Goal: Information Seeking & Learning: Check status

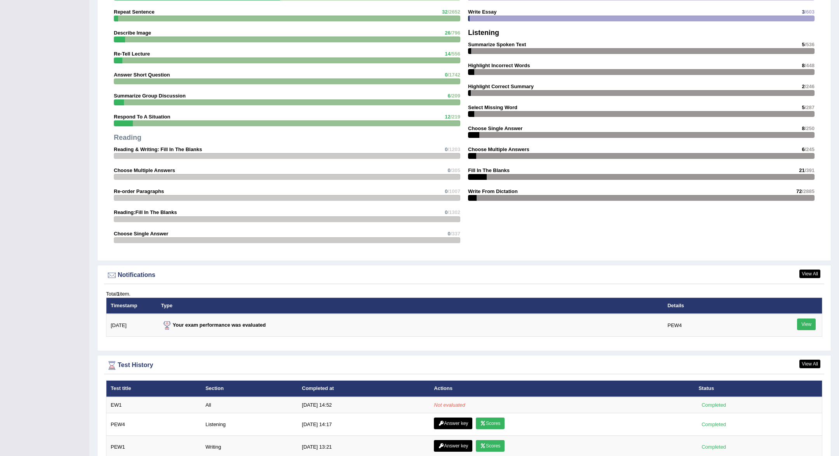
scroll to position [635, 0]
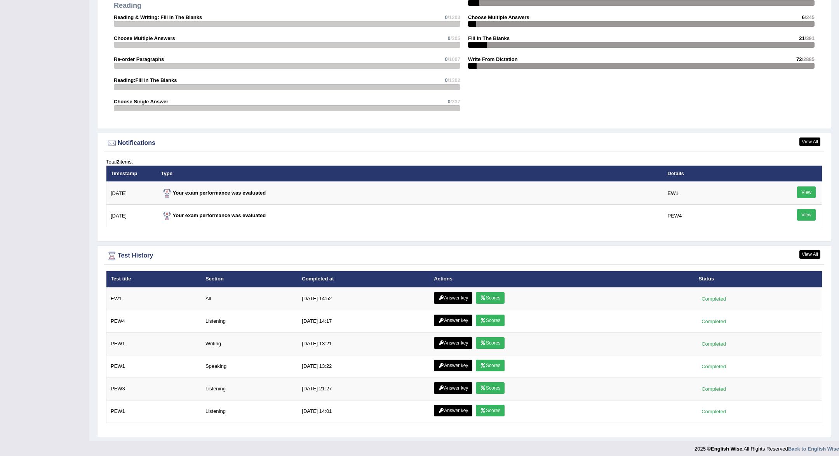
scroll to position [822, 0]
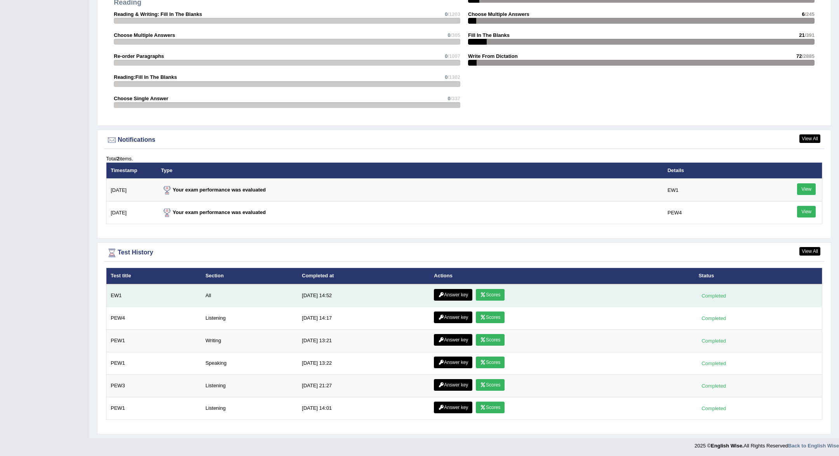
click at [501, 297] on link "Scores" at bounding box center [490, 295] width 29 height 12
click at [455, 297] on link "Answer key" at bounding box center [453, 295] width 38 height 12
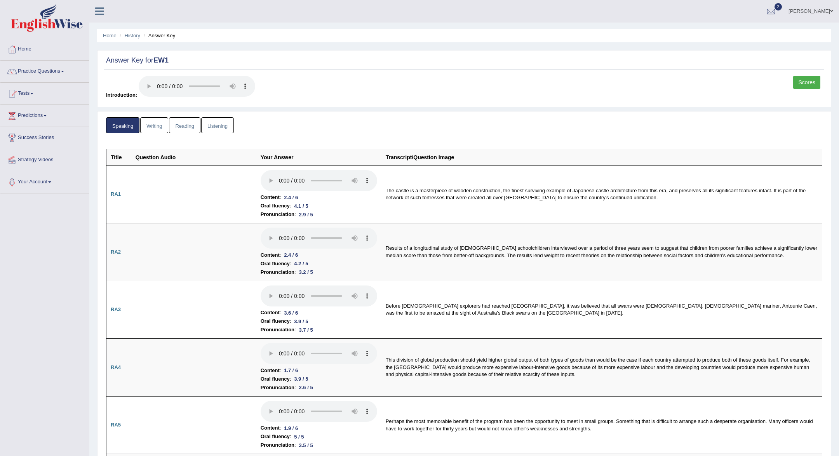
click at [158, 124] on link "Writing" at bounding box center [154, 125] width 28 height 16
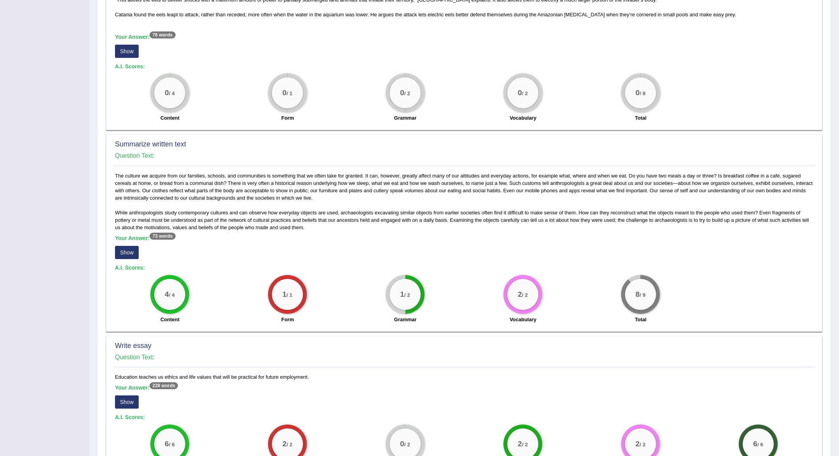
scroll to position [264, 0]
click at [117, 244] on div "Your Answer: 73 words Show" at bounding box center [464, 249] width 699 height 26
click at [124, 255] on button "Show" at bounding box center [127, 253] width 24 height 13
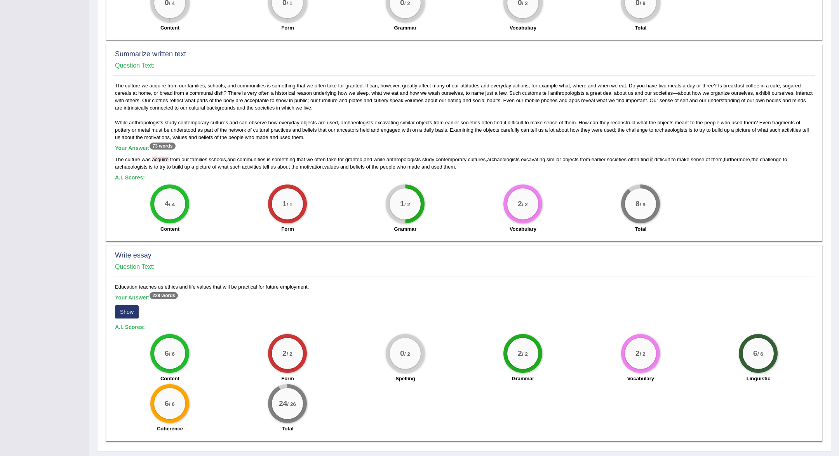
scroll to position [374, 0]
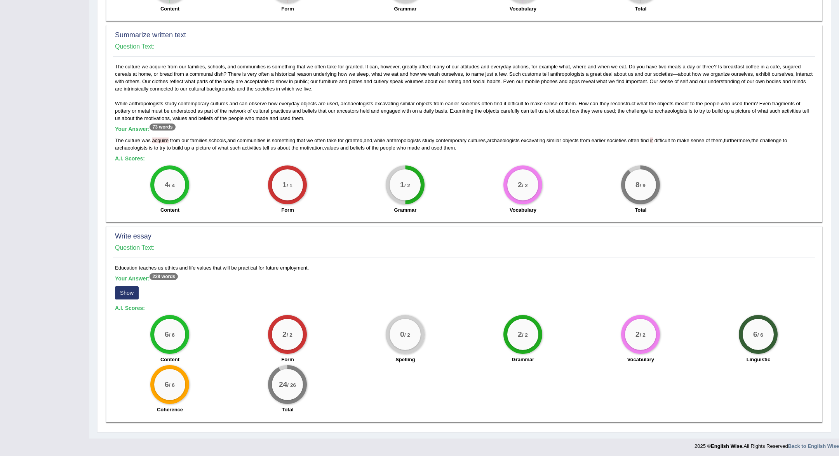
click at [127, 291] on button "Show" at bounding box center [127, 292] width 24 height 13
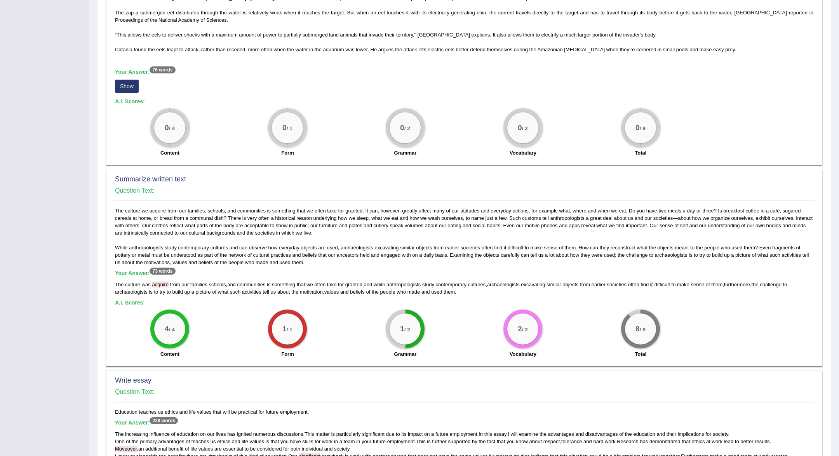
scroll to position [0, 0]
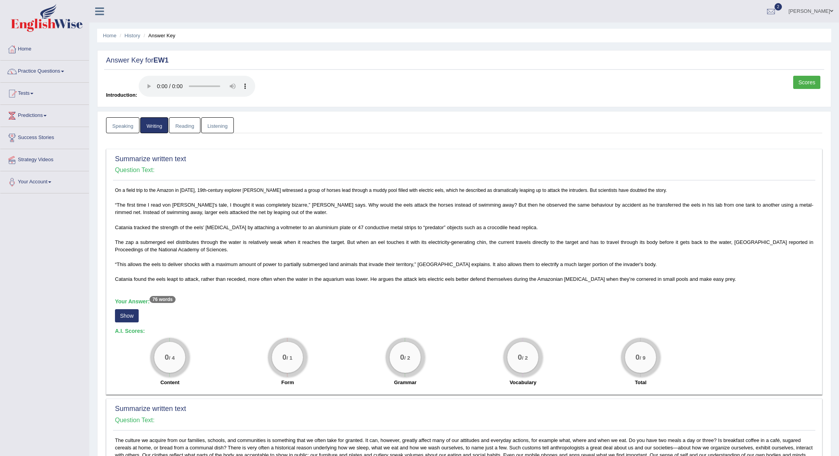
click at [179, 127] on link "Reading" at bounding box center [184, 125] width 31 height 16
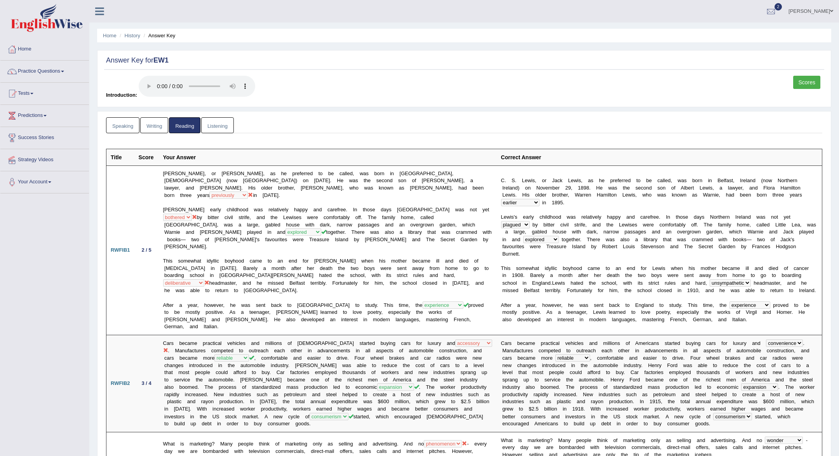
click at [222, 126] on link "Listening" at bounding box center [217, 125] width 33 height 16
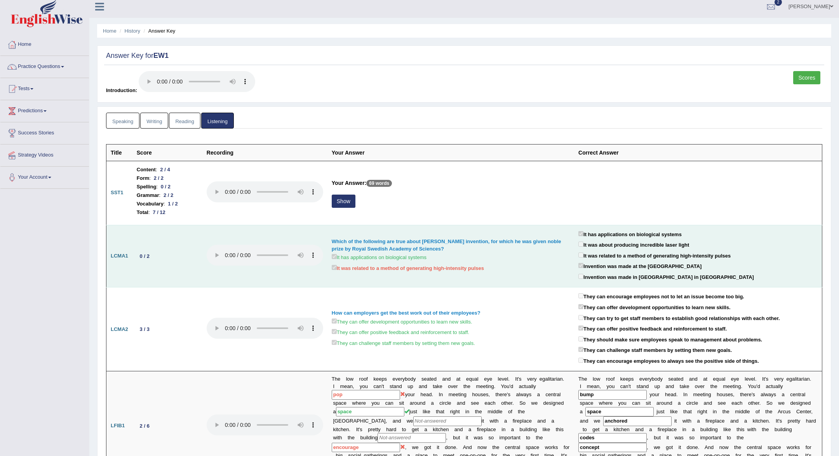
scroll to position [5, 0]
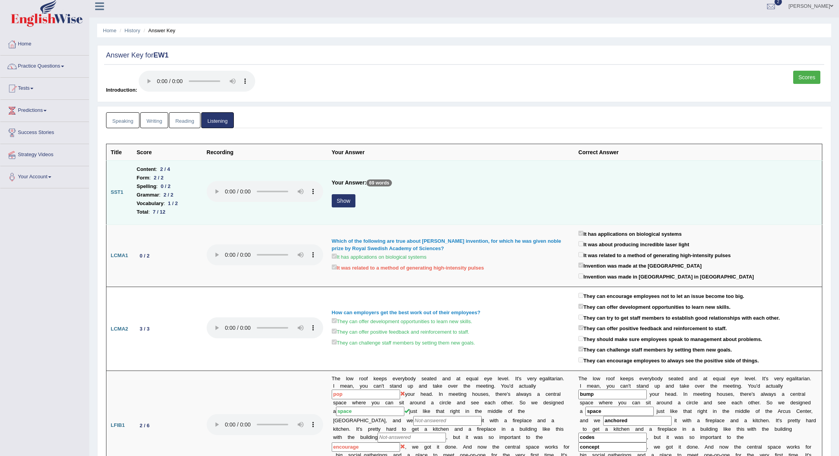
click at [342, 202] on button "Show" at bounding box center [344, 200] width 24 height 13
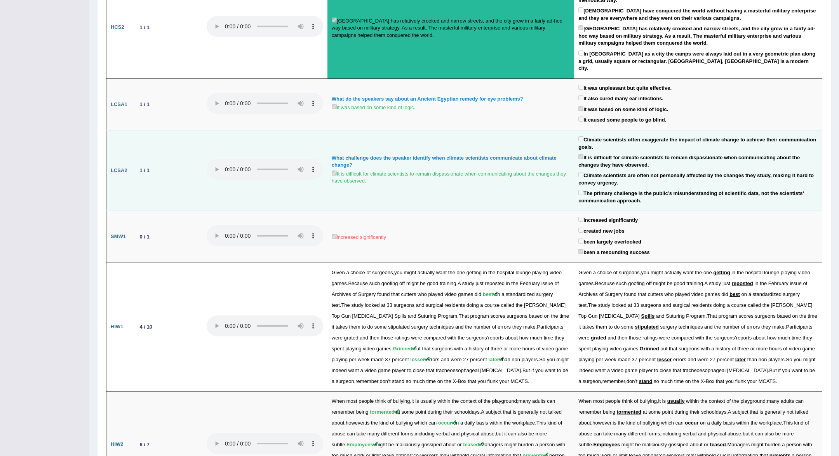
scroll to position [802, 0]
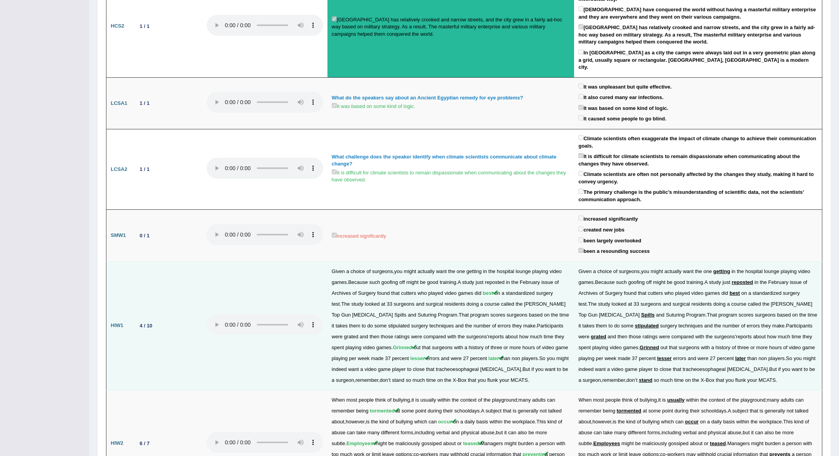
click at [642, 312] on span "Spills" at bounding box center [649, 315] width 14 height 6
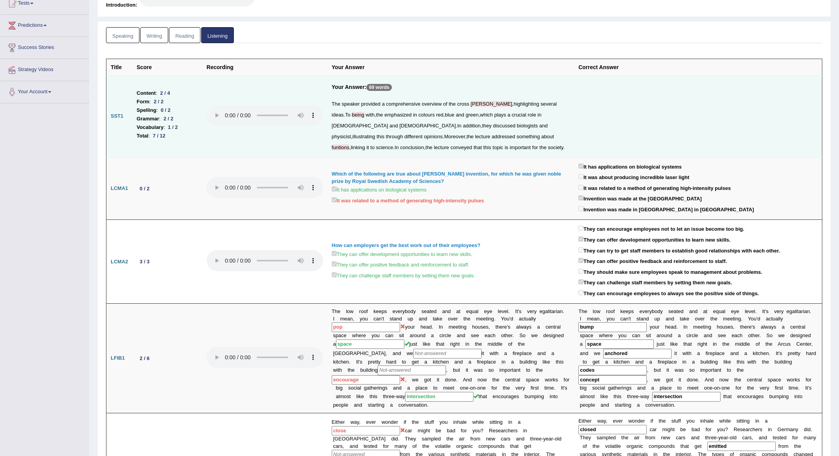
scroll to position [0, 0]
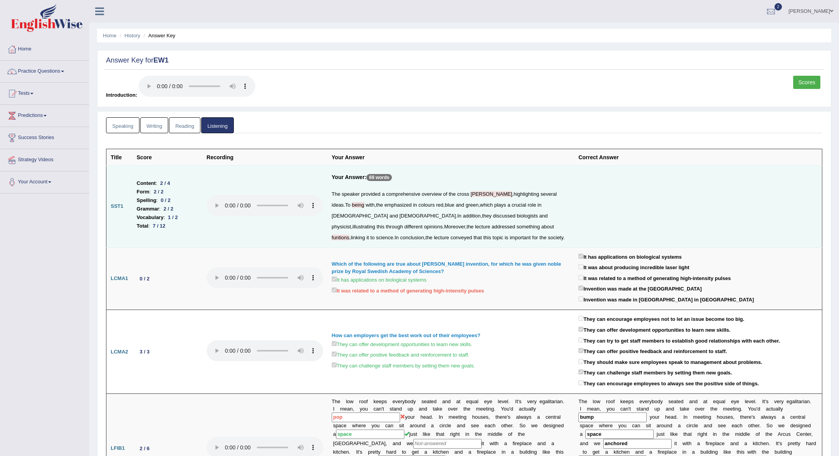
click at [799, 79] on link "Scores" at bounding box center [807, 82] width 27 height 13
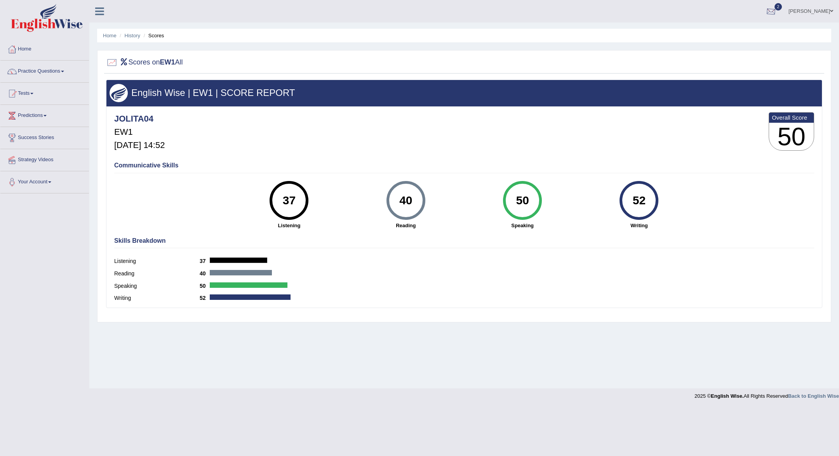
click at [777, 12] on div at bounding box center [772, 12] width 12 height 12
click at [776, 58] on link "PEW4 Oct 4, 2025 Exam evaluated" at bounding box center [724, 57] width 107 height 16
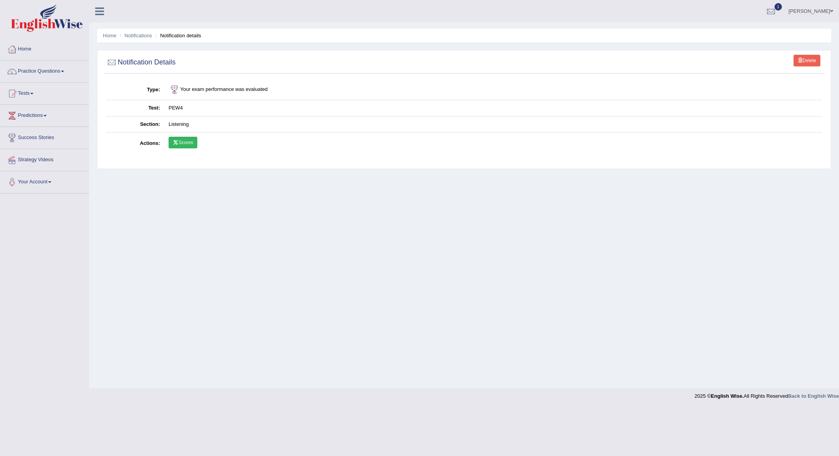
click at [185, 142] on link "Scores" at bounding box center [183, 143] width 29 height 12
click at [48, 48] on link "Home" at bounding box center [44, 47] width 89 height 19
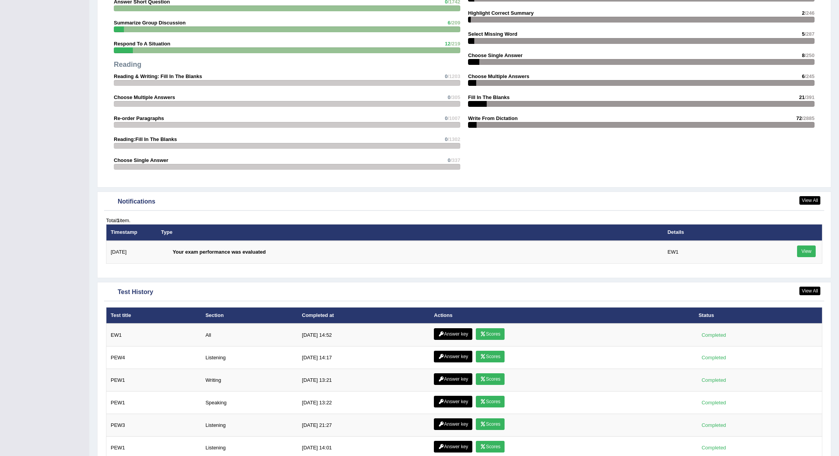
scroll to position [798, 0]
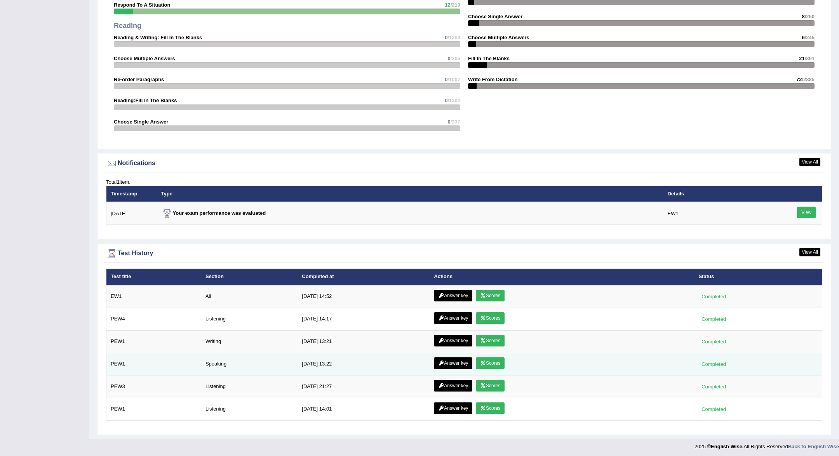
click at [488, 356] on td "Answer key Scores" at bounding box center [562, 364] width 265 height 23
click at [487, 360] on link "Scores" at bounding box center [490, 364] width 29 height 12
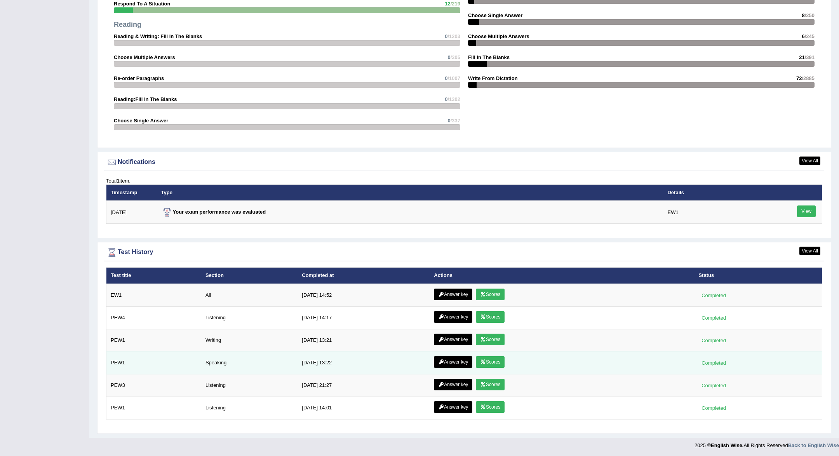
click at [447, 366] on link "Answer key" at bounding box center [453, 362] width 38 height 12
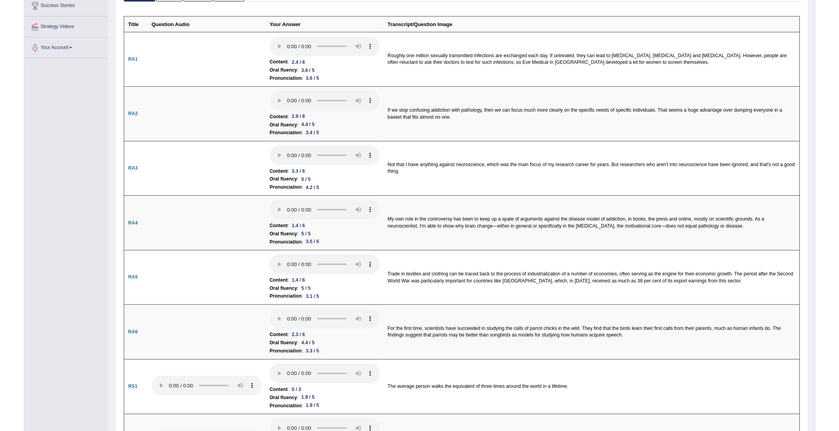
scroll to position [127, 0]
